Goal: Information Seeking & Learning: Learn about a topic

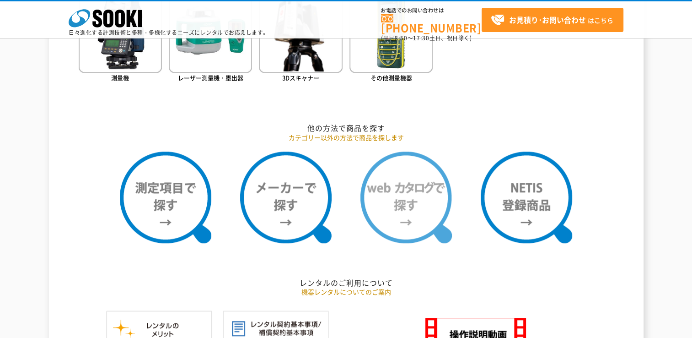
scroll to position [686, 0]
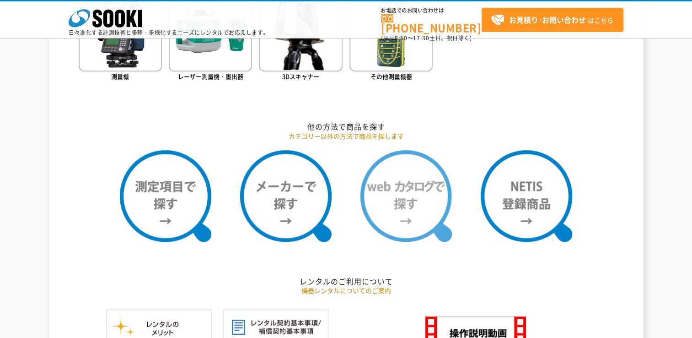
click at [408, 198] on img at bounding box center [405, 195] width 91 height 91
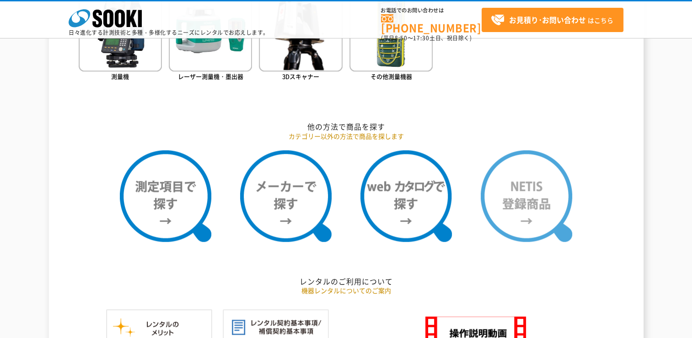
click at [502, 195] on img at bounding box center [526, 195] width 91 height 91
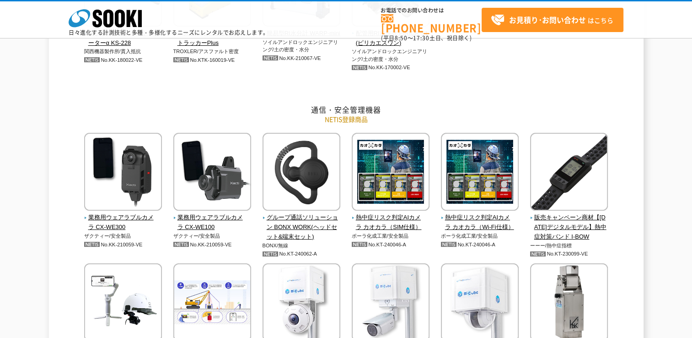
scroll to position [1464, 0]
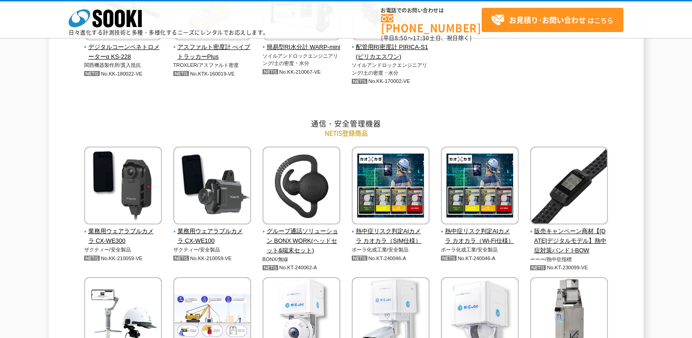
click at [468, 98] on div "デジタルコーンペネトロメーターα KS-228 関西機器製作所/貫入抵抗 No.KK-180022-VE No.KTK-160019-VE" at bounding box center [346, 33] width 535 height 142
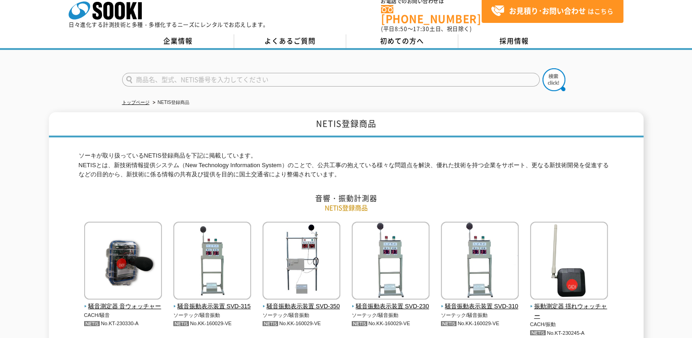
scroll to position [0, 0]
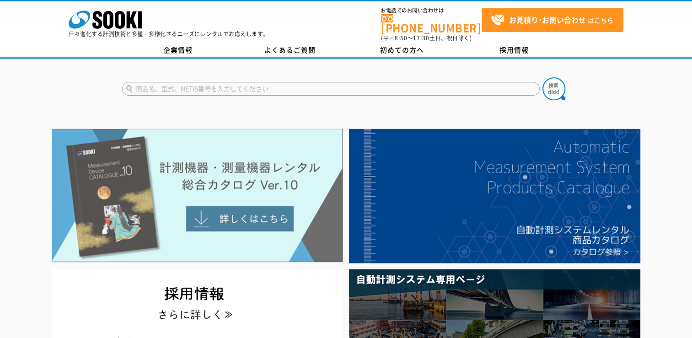
click at [216, 210] on img at bounding box center [197, 196] width 291 height 134
